Goal: Task Accomplishment & Management: Manage account settings

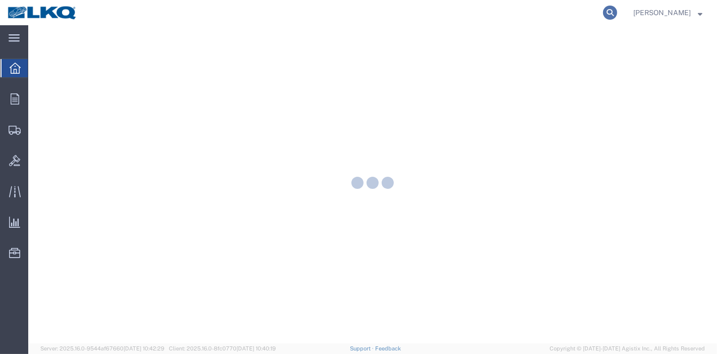
click at [616, 9] on icon at bounding box center [610, 13] width 14 height 14
click at [471, 13] on input "search" at bounding box center [450, 13] width 307 height 24
paste input "56282662"
type input "56282662"
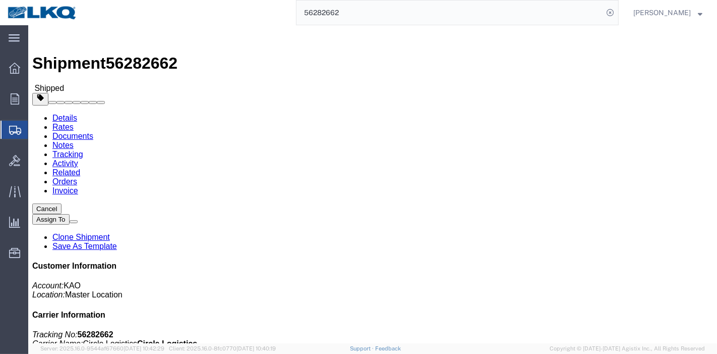
click link "Tracking"
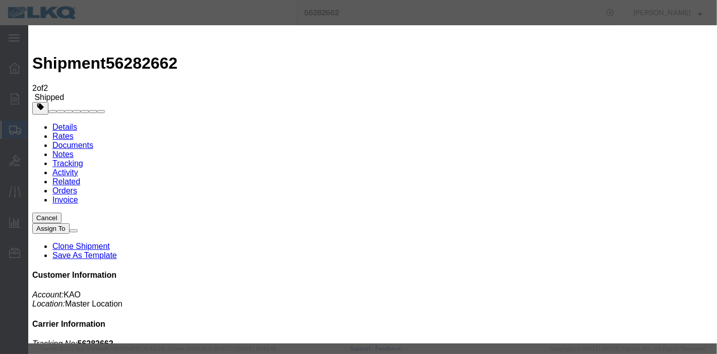
type input "[DATE]"
type input "10:00 PM"
select select "DELIVRED"
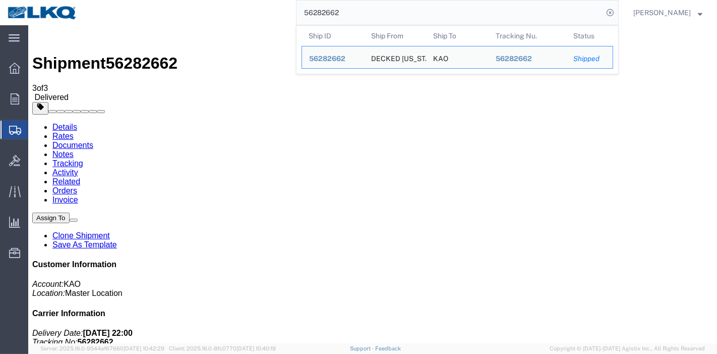
drag, startPoint x: 379, startPoint y: 15, endPoint x: 200, endPoint y: 13, distance: 179.6
click at [200, 13] on div "56282662 Ship ID Ship From Ship To Tracking Nu. Status Ship ID 56282662 Ship Fr…" at bounding box center [352, 12] width 534 height 25
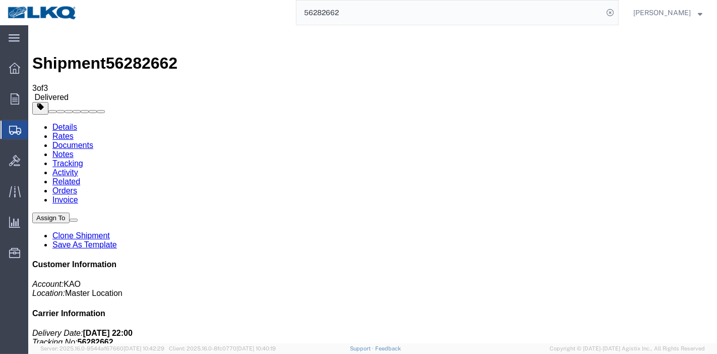
paste input "010473"
type input "56010473"
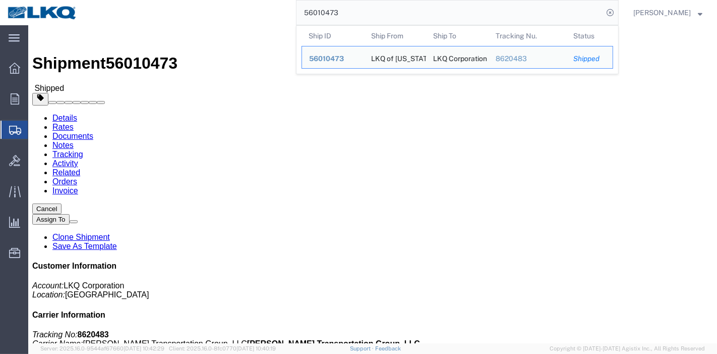
click link "Tracking"
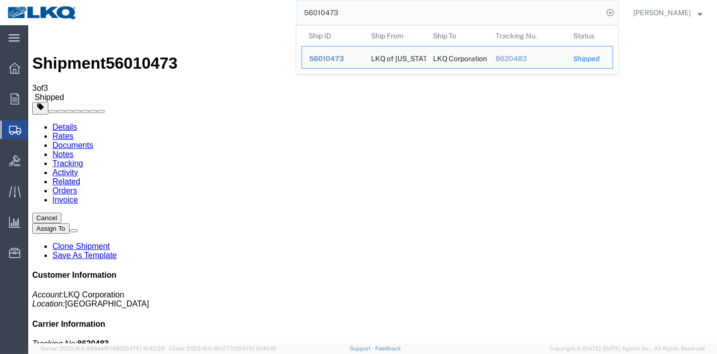
drag, startPoint x: 373, startPoint y: 14, endPoint x: 262, endPoint y: 9, distance: 111.1
click at [262, 9] on div "56010473 Ship ID Ship From Ship To Tracking Nu. Status Ship ID 56010473 Ship Fr…" at bounding box center [352, 12] width 534 height 25
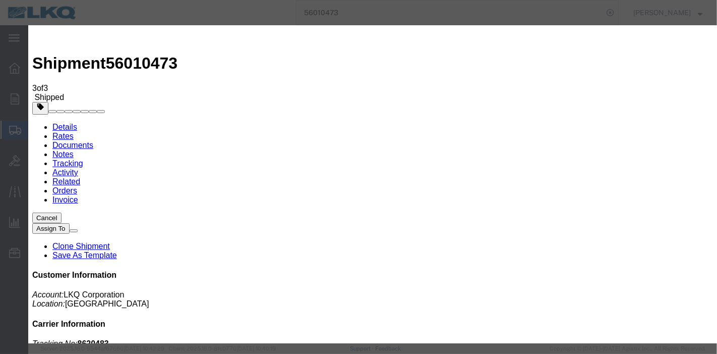
type input "[DATE]"
type input "10:00 PM"
select select "DELIVRED"
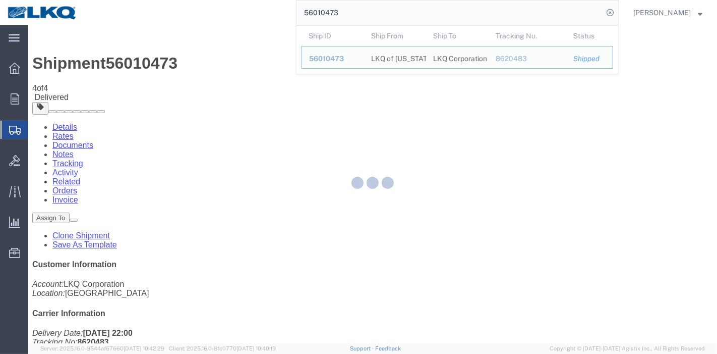
paste input "70607"
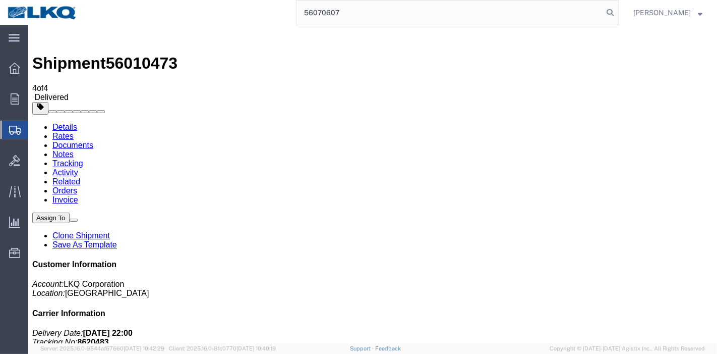
type input "56070607"
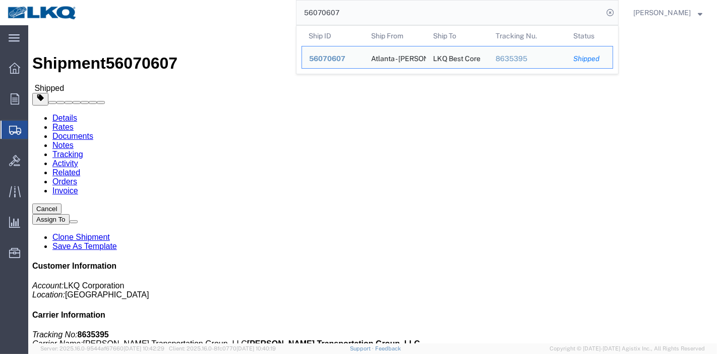
click link "Activity"
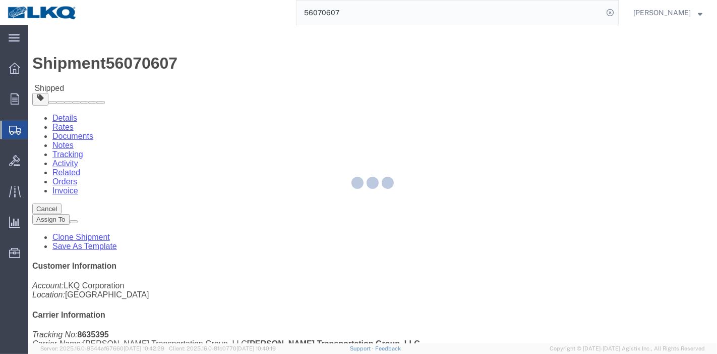
click at [217, 62] on div at bounding box center [372, 184] width 689 height 318
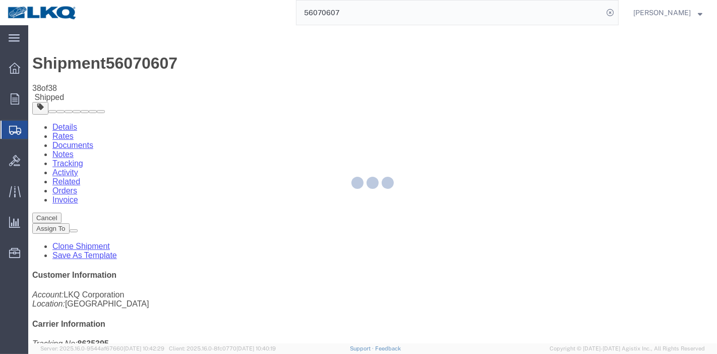
click at [217, 62] on div at bounding box center [372, 184] width 689 height 318
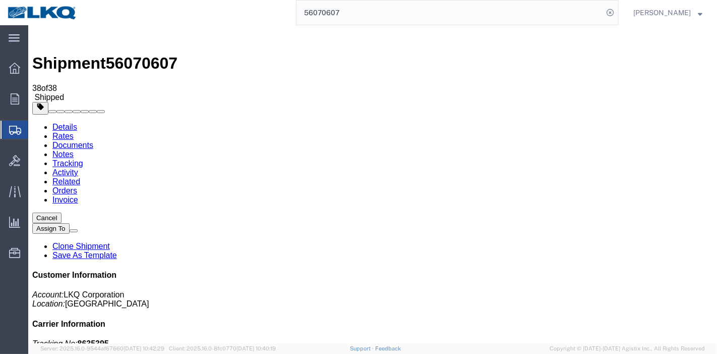
click at [83, 159] on link "Tracking" at bounding box center [67, 163] width 31 height 9
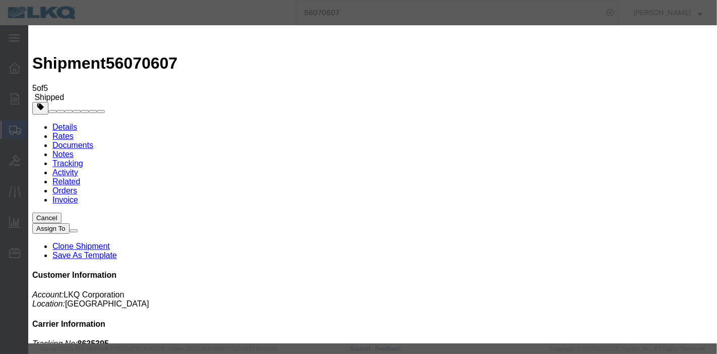
type input "[DATE]"
type input "10:00 PM"
select select "DELIVRED"
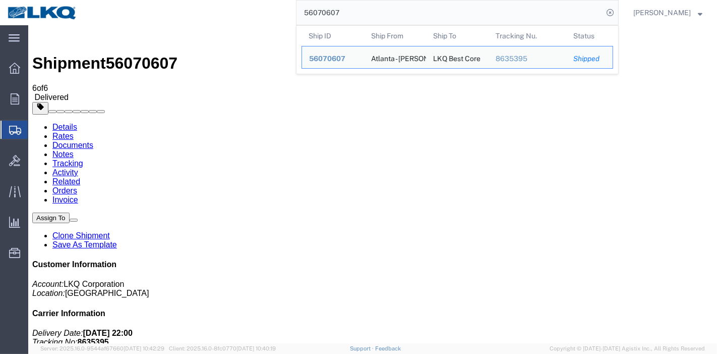
drag, startPoint x: 412, startPoint y: 14, endPoint x: 31, endPoint y: 11, distance: 381.4
click at [31, 11] on nav "56070607 Ship ID Ship From Ship To Tracking Nu. Status Ship ID 56070607 Ship Fr…" at bounding box center [362, 12] width 710 height 25
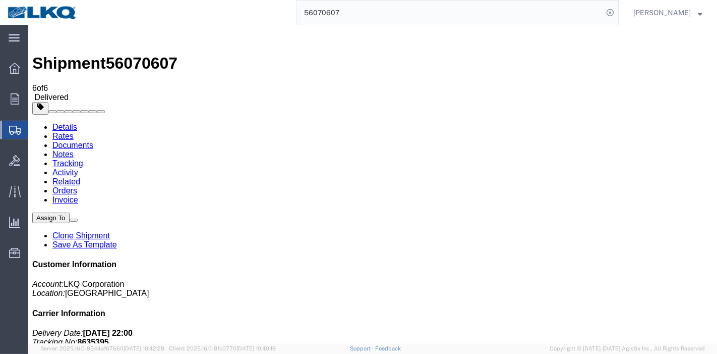
paste input "194242"
type input "56194242"
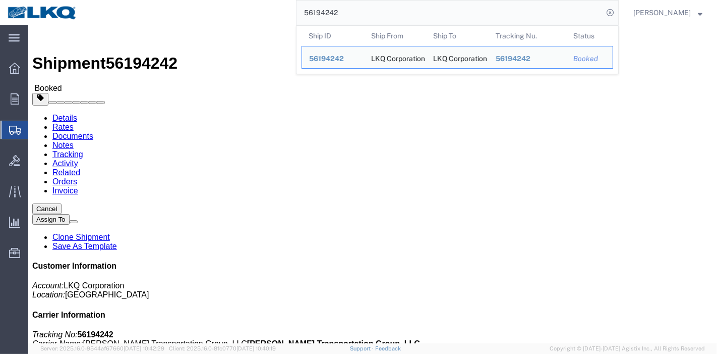
click link "Tracking"
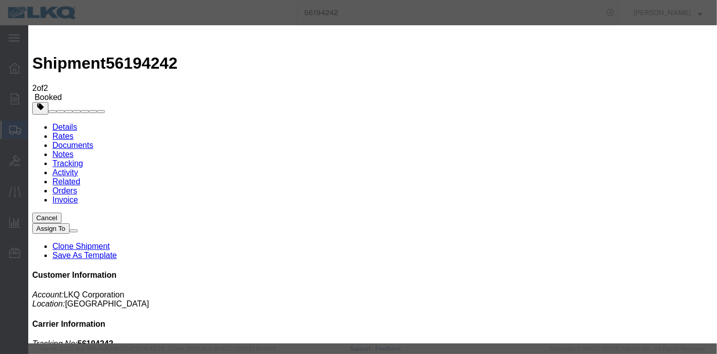
type input "[DATE]"
type input "10:00 PM"
select select "DELIVRED"
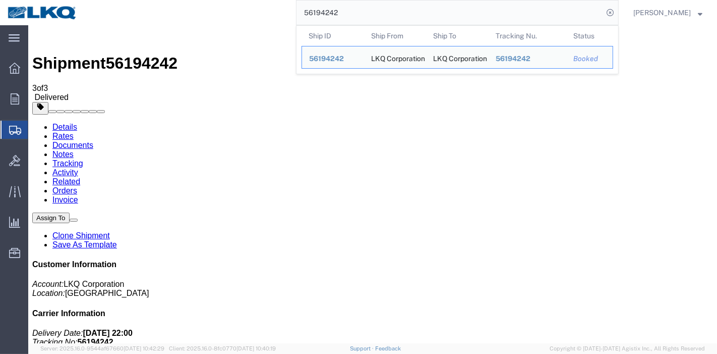
drag, startPoint x: 361, startPoint y: 16, endPoint x: 182, endPoint y: 17, distance: 179.6
click at [182, 17] on div "56194242 Ship ID Ship From Ship To Tracking Nu. Status Ship ID 56194242 Ship Fr…" at bounding box center [352, 12] width 534 height 25
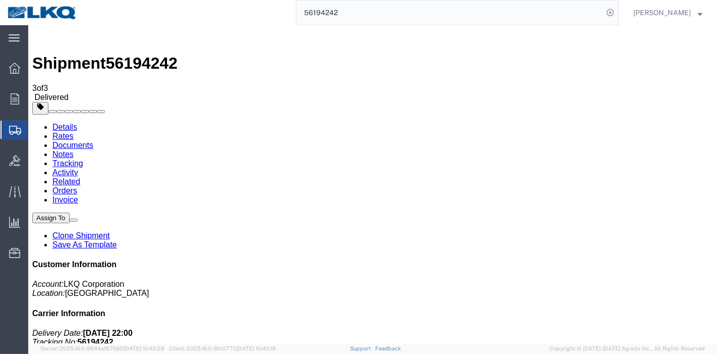
paste input "289185"
type input "56289185"
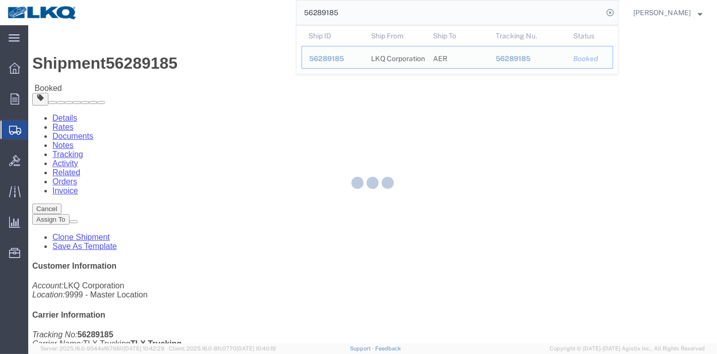
click at [220, 59] on div at bounding box center [372, 184] width 689 height 318
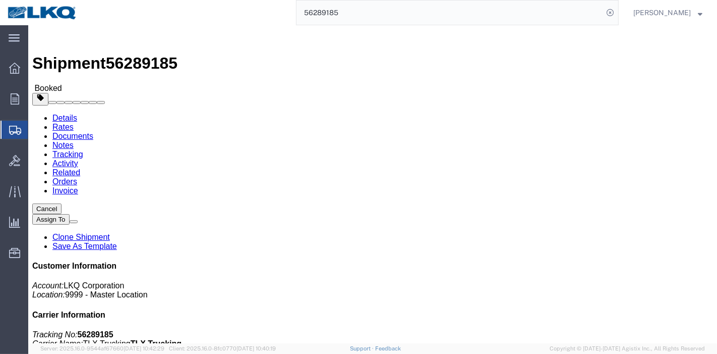
click link "Tracking"
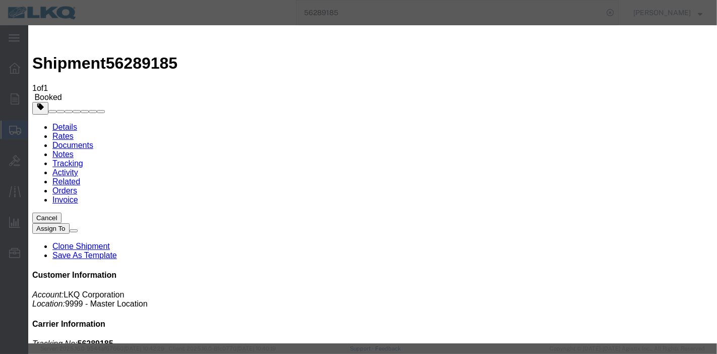
type input "[DATE]"
type input "10:00 PM"
select select "DELIVRED"
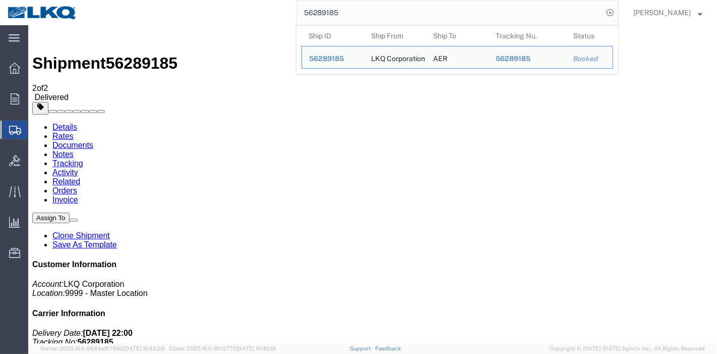
drag, startPoint x: 395, startPoint y: 43, endPoint x: 262, endPoint y: 31, distance: 133.2
paste input "334298"
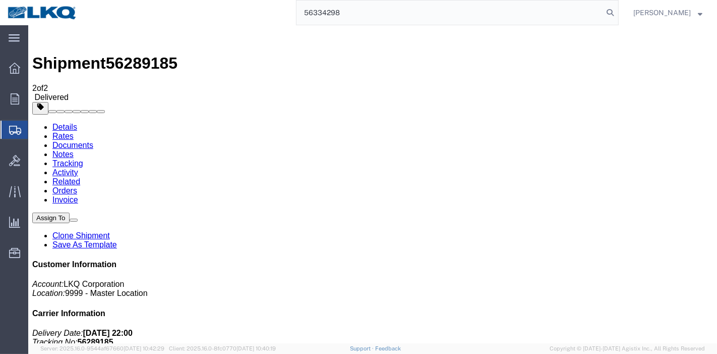
type input "56334298"
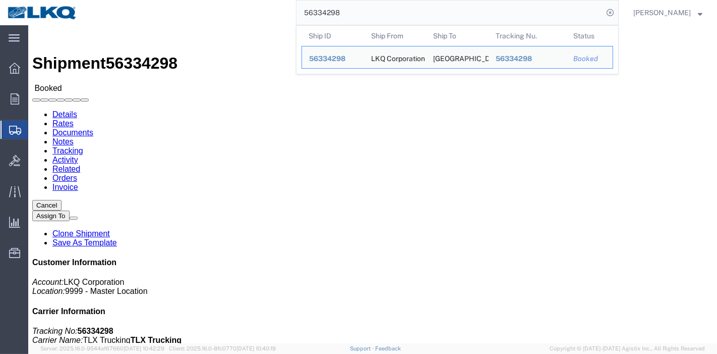
click link "Tracking"
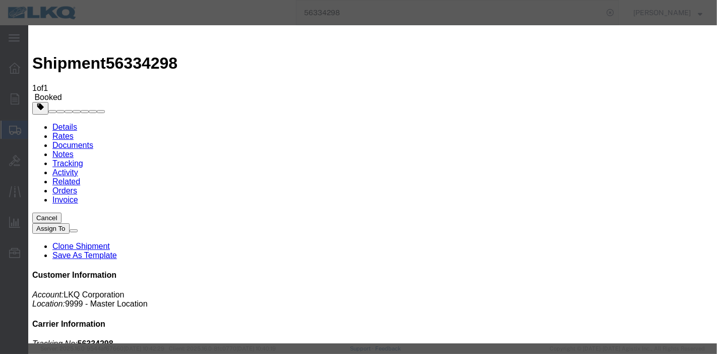
type input "[DATE]"
type input "10:00 PM"
select select "DELIVRED"
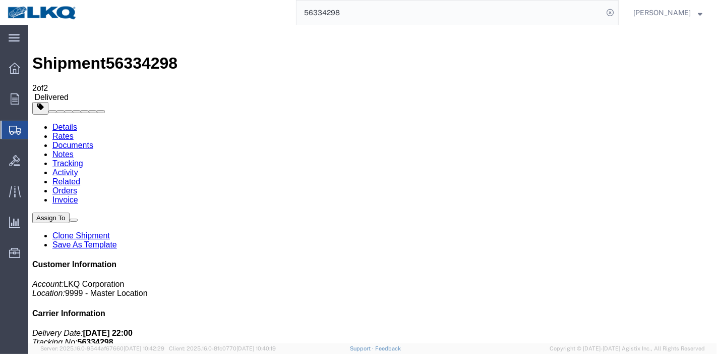
drag, startPoint x: 377, startPoint y: 18, endPoint x: 198, endPoint y: 13, distance: 179.2
click at [198, 13] on div "56334298" at bounding box center [352, 12] width 534 height 25
paste input "83512"
type input "56383512"
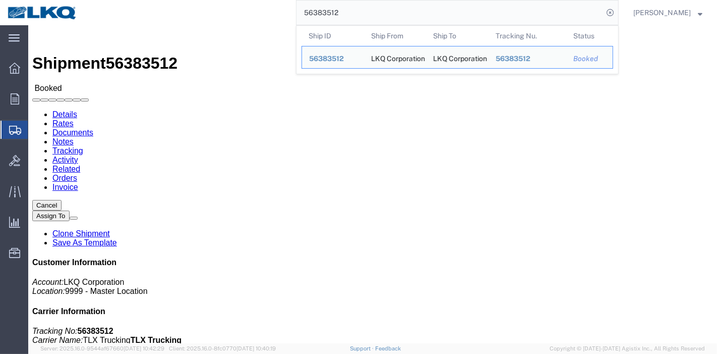
click body "Shipment 56383512 Booked Details Rates Documents Notes Tracking Activity Relate…"
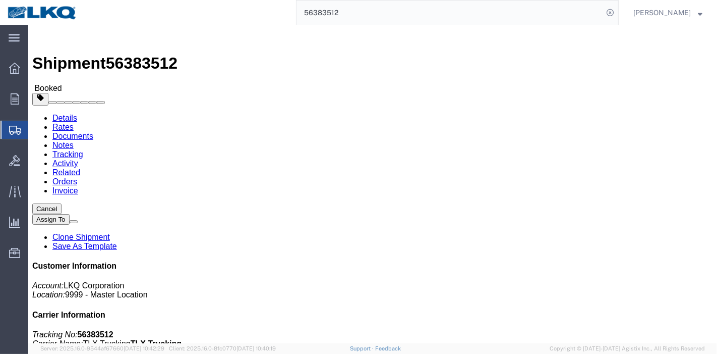
click link "Tracking"
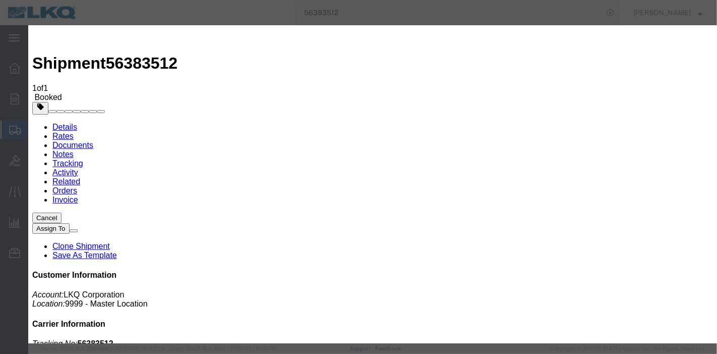
type input "[DATE]"
type input "10:00 PM"
select select "DELIVRED"
